Goal: Navigation & Orientation: Find specific page/section

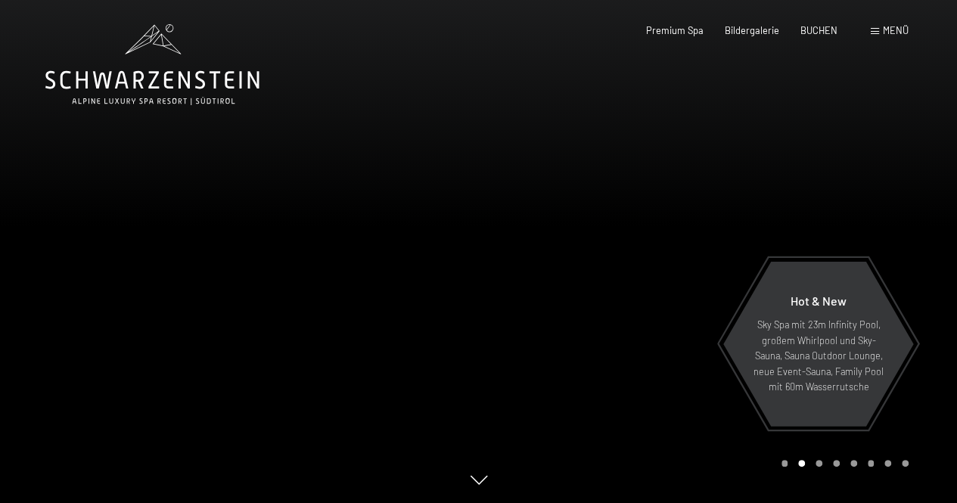
click at [875, 31] on span at bounding box center [875, 31] width 8 height 7
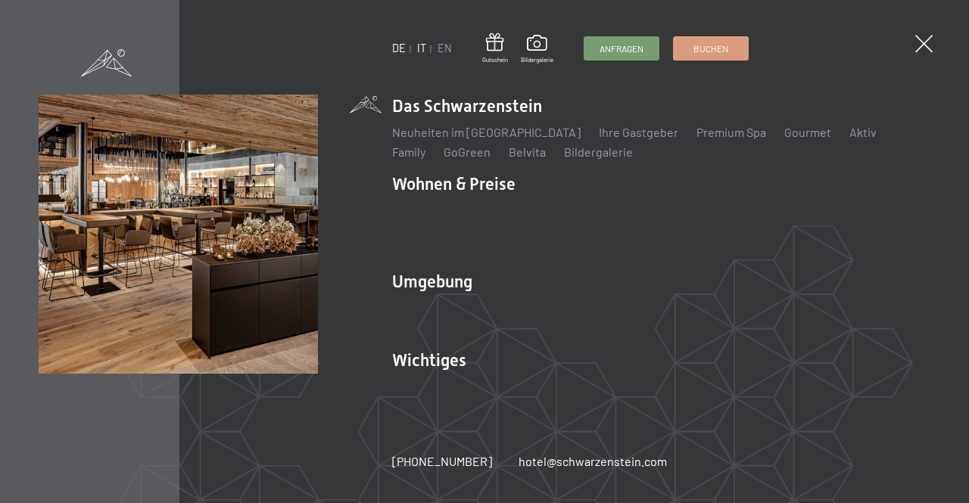
click at [421, 50] on link "IT" at bounding box center [421, 48] width 9 height 13
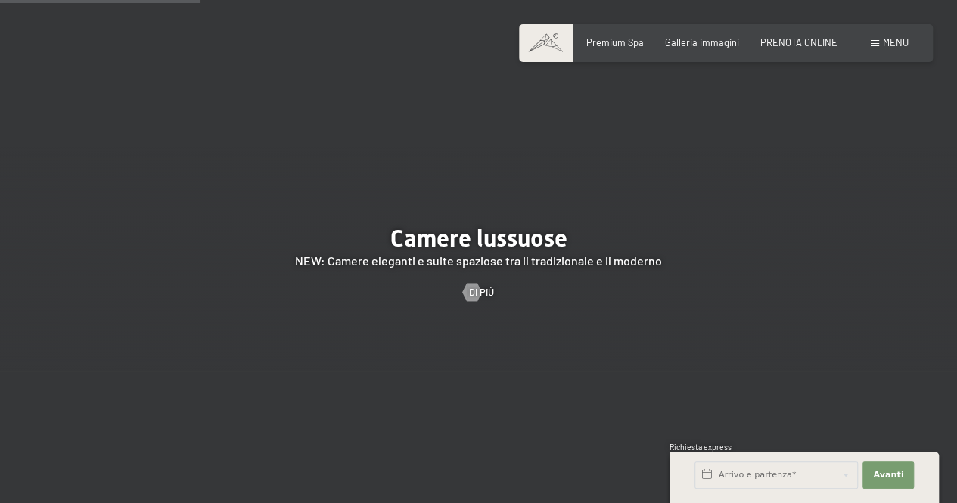
scroll to position [1286, 0]
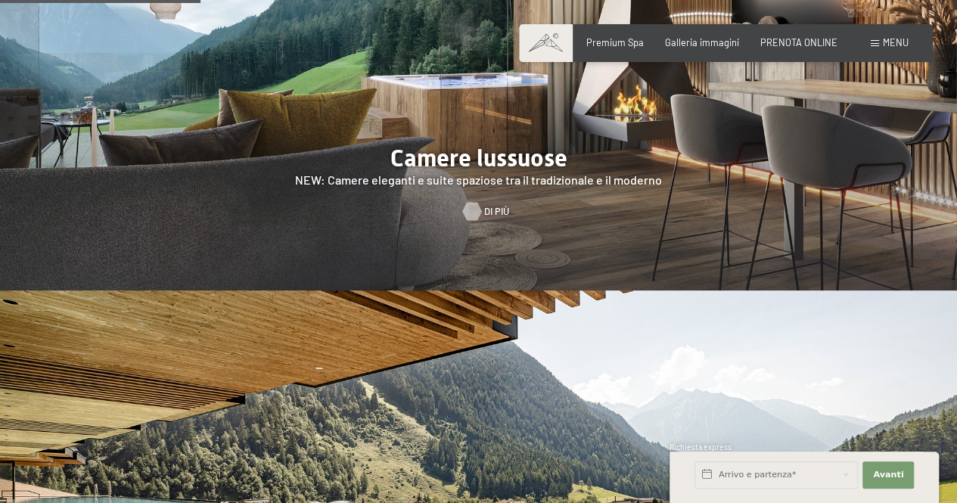
click at [477, 202] on div at bounding box center [472, 211] width 11 height 18
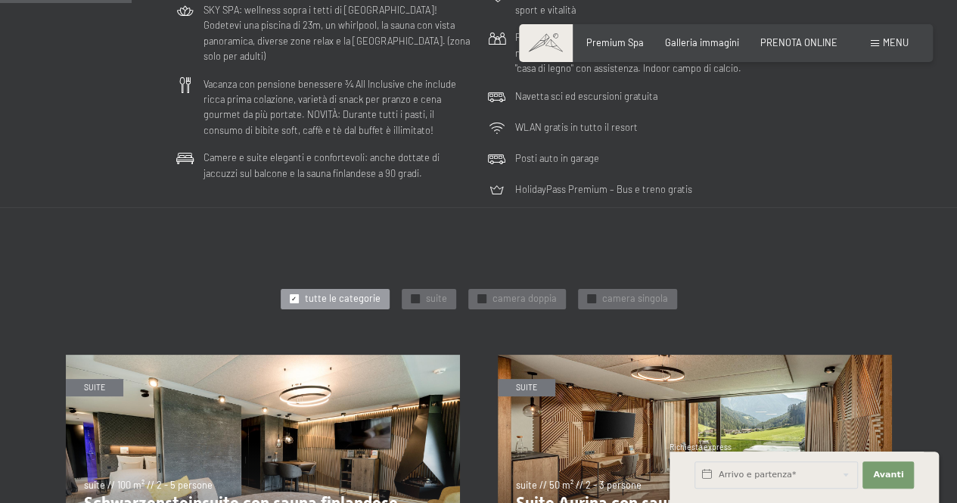
scroll to position [530, 0]
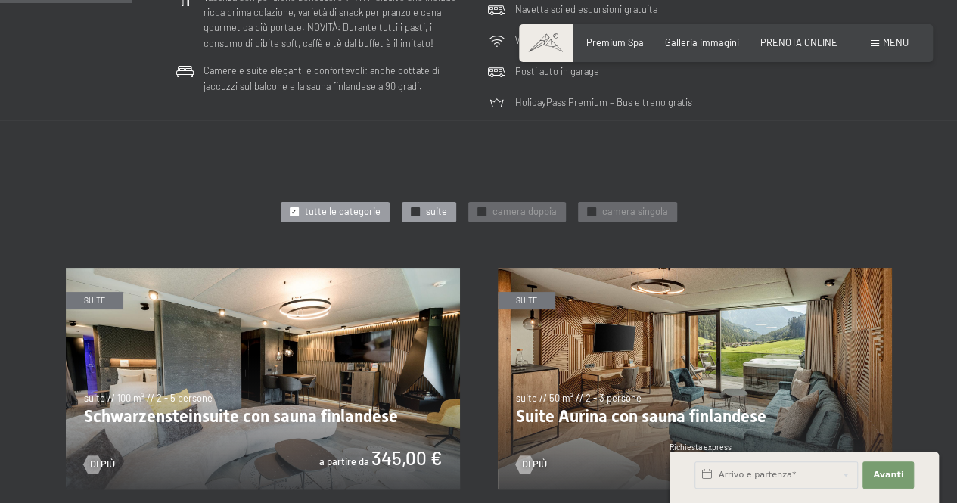
click at [443, 213] on span "suite" at bounding box center [436, 212] width 21 height 14
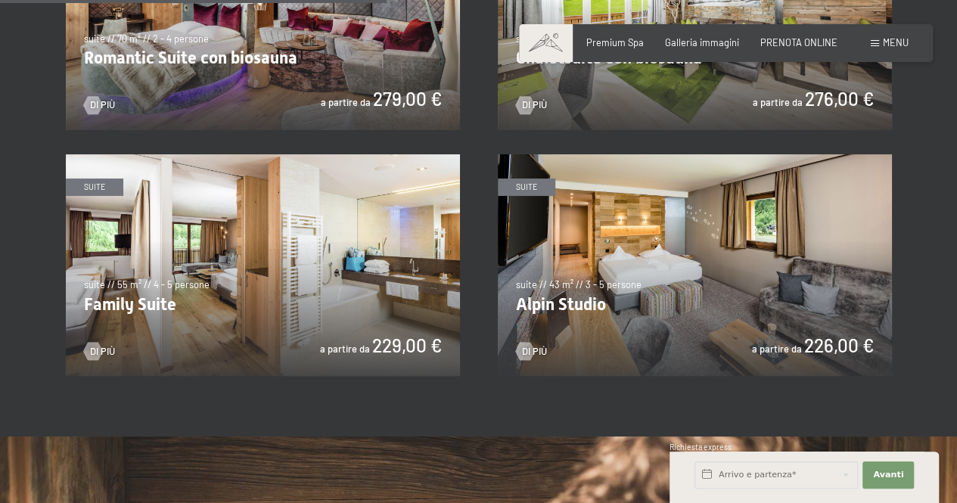
scroll to position [1211, 0]
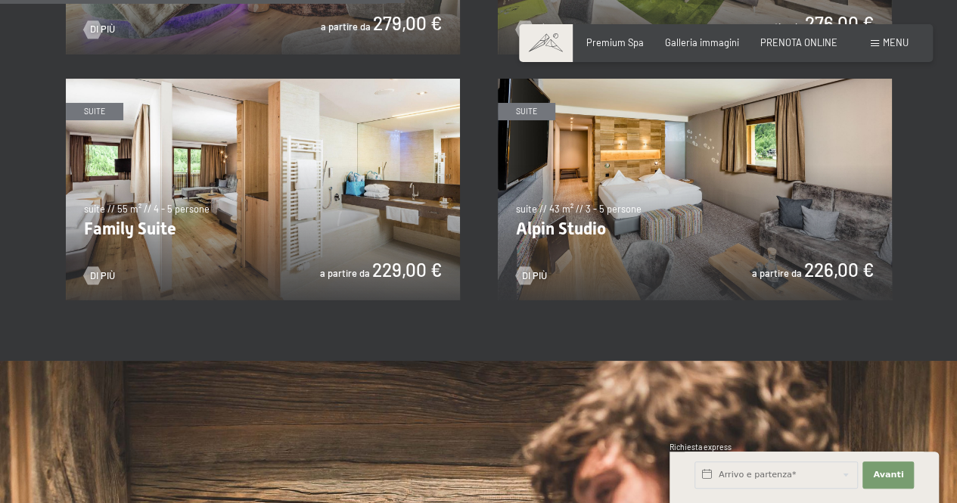
click at [311, 226] on img at bounding box center [263, 190] width 394 height 222
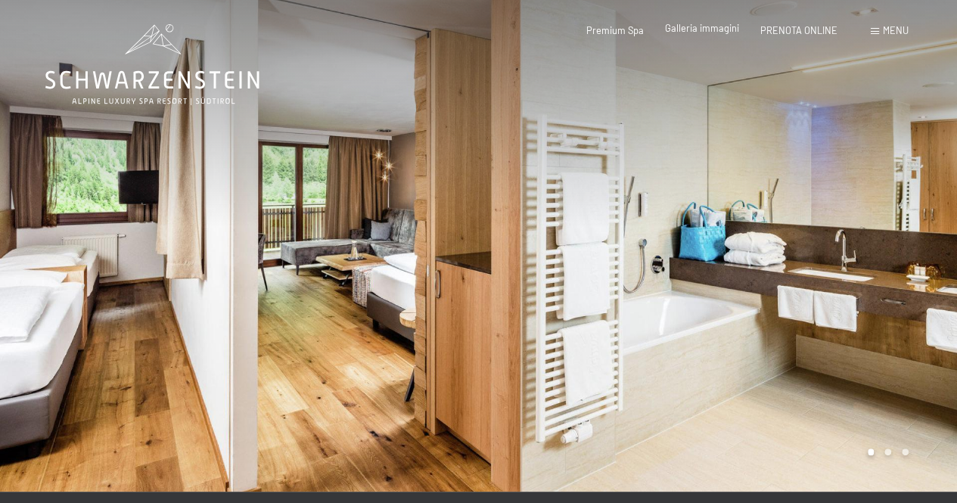
click at [704, 24] on span "Galleria immagini" at bounding box center [702, 28] width 74 height 12
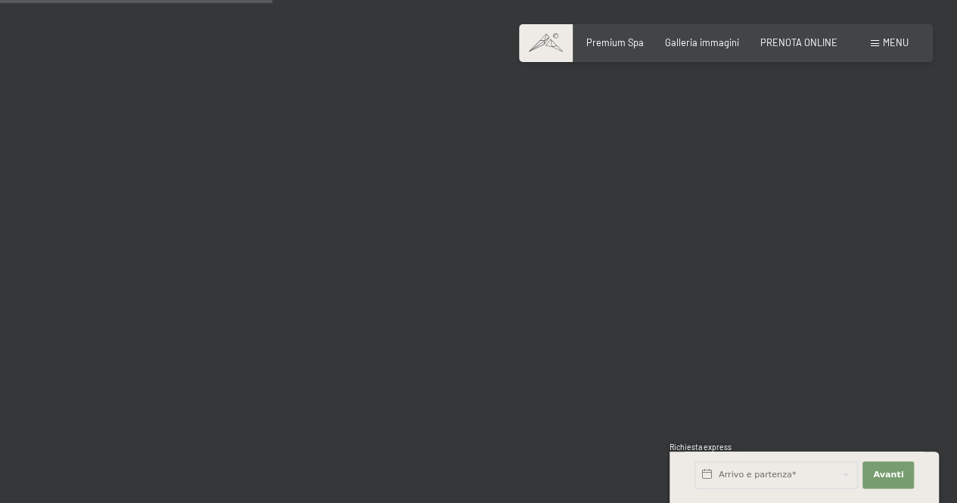
scroll to position [3935, 0]
